Goal: Task Accomplishment & Management: Manage account settings

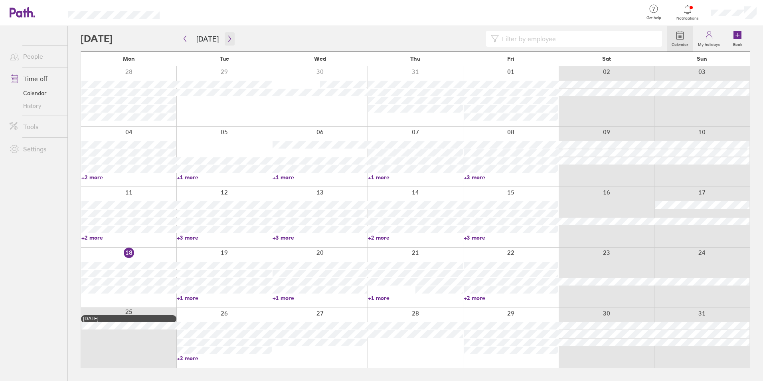
click at [227, 38] on icon "button" at bounding box center [230, 39] width 6 height 6
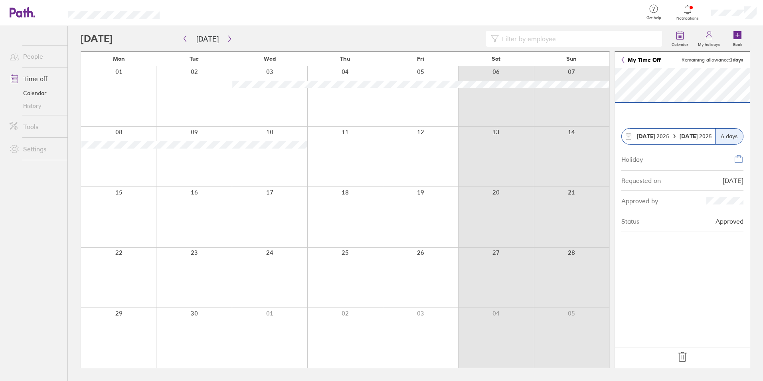
click at [379, 136] on icon at bounding box center [628, 137] width 5 height 6
click at [379, 136] on icon at bounding box center [628, 135] width 7 height 7
click at [379, 136] on div "6 days" at bounding box center [729, 136] width 28 height 16
